Goal: Task Accomplishment & Management: Use online tool/utility

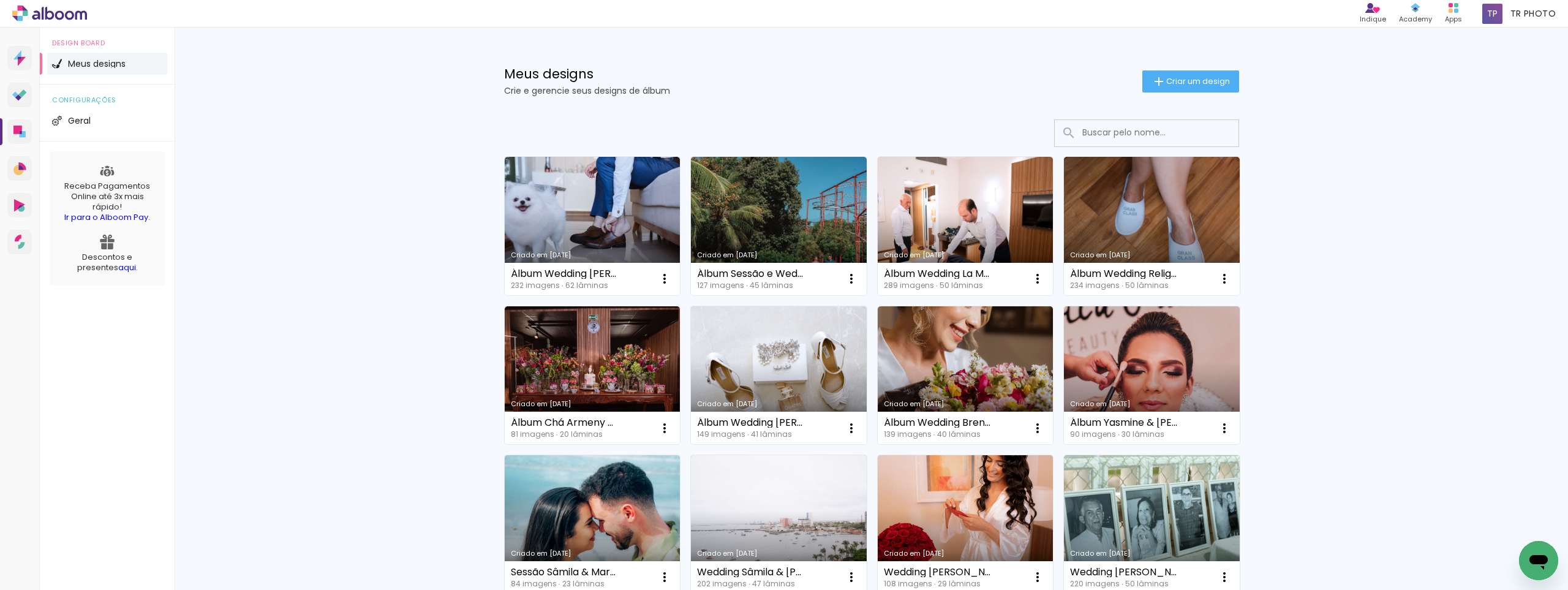
click at [557, 203] on link "Criado em [DATE]" at bounding box center [593, 226] width 176 height 139
